Goal: Find specific page/section: Find specific page/section

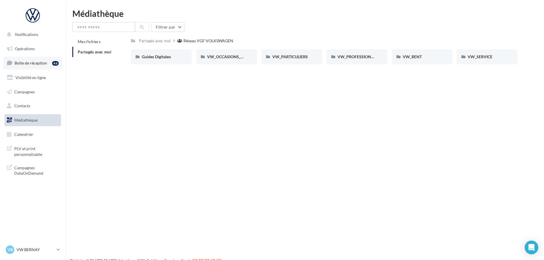
click at [22, 62] on span "Boîte de réception" at bounding box center [31, 62] width 32 height 5
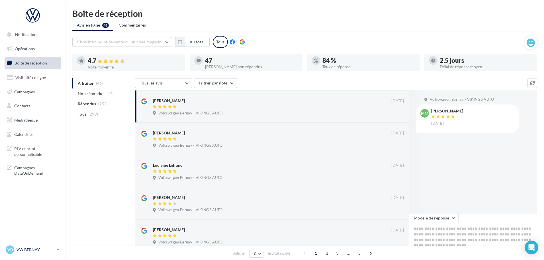
click at [33, 253] on div "VB VW BERNAY vw-ber-vau" at bounding box center [30, 249] width 49 height 9
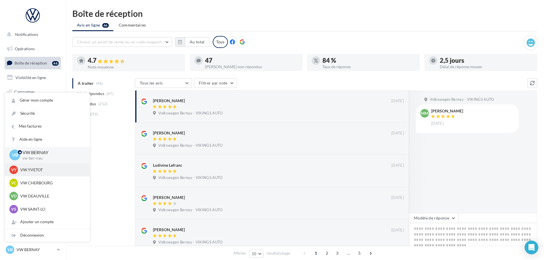
click at [35, 171] on p "VW YVETOT" at bounding box center [51, 170] width 63 height 6
